Goal: Communication & Community: Answer question/provide support

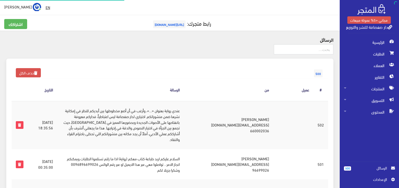
scroll to position [129, 0]
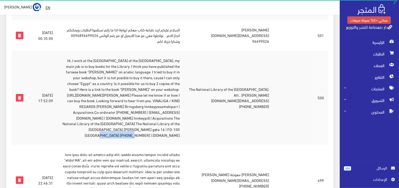
drag, startPoint x: 155, startPoint y: 130, endPoint x: 190, endPoint y: 128, distance: 35.4
click at [184, 128] on td "Hi, I work at the [GEOGRAPHIC_DATA] of the [GEOGRAPHIC_DATA], my main job is to…" at bounding box center [120, 98] width 127 height 94
copy td "[DOMAIN_NAME]"
click at [167, 95] on td "Hi, I work at the [GEOGRAPHIC_DATA] of the [GEOGRAPHIC_DATA], my main job is to…" at bounding box center [120, 98] width 127 height 94
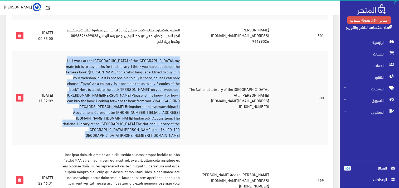
click at [167, 95] on td "Hi, I work at the [GEOGRAPHIC_DATA] of the [GEOGRAPHIC_DATA], my main job is to…" at bounding box center [120, 98] width 127 height 94
copy tr "Hi, I work at the [GEOGRAPHIC_DATA] of the [GEOGRAPHIC_DATA], my main job is to…"
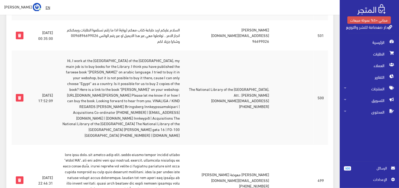
click at [274, 86] on td "The National Library of the [GEOGRAPHIC_DATA], Att.: [PERSON_NAME] [EMAIL_ADDRE…" at bounding box center [228, 98] width 89 height 94
